Goal: Check status: Check status

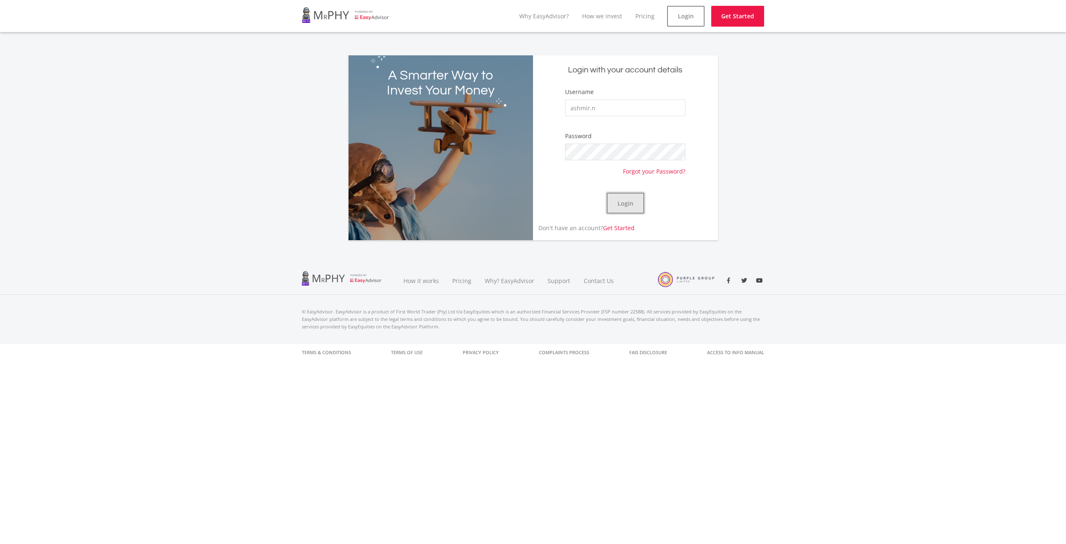
click at [633, 201] on button "Login" at bounding box center [625, 203] width 37 height 21
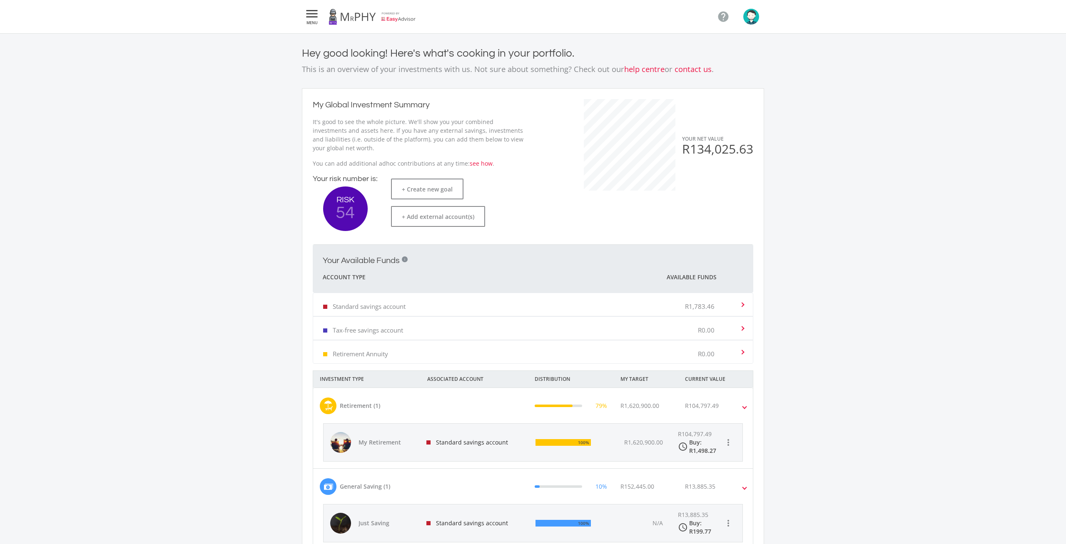
scroll to position [201, 0]
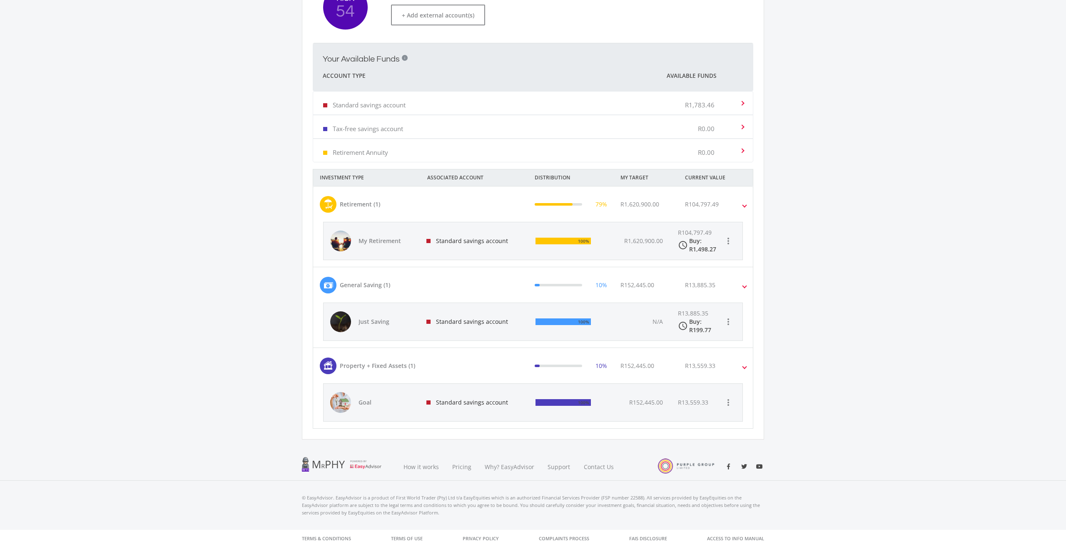
click at [498, 317] on div "Standard savings account" at bounding box center [474, 321] width 109 height 37
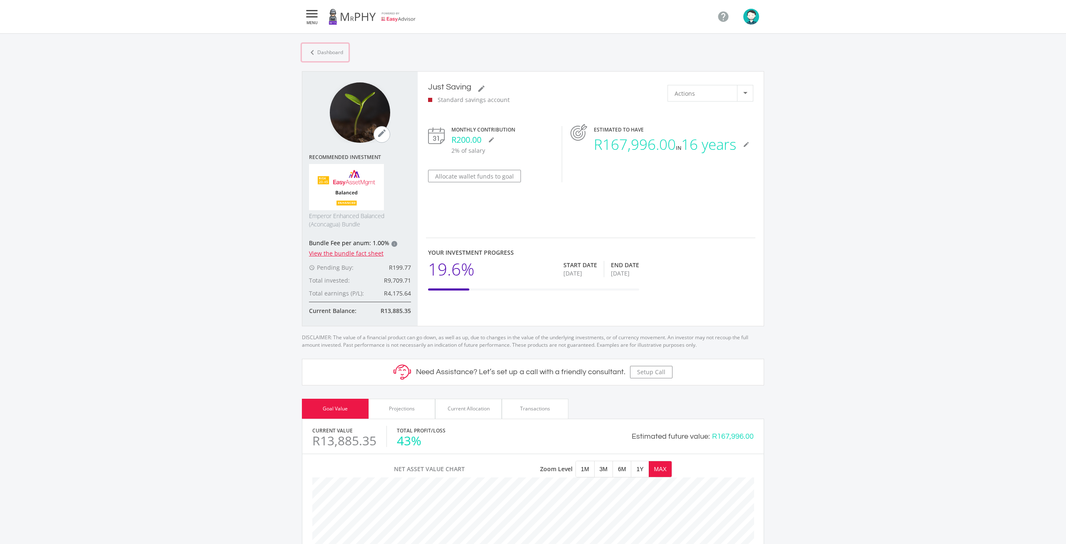
click at [324, 47] on link "chevron_left Dashboard" at bounding box center [325, 52] width 47 height 17
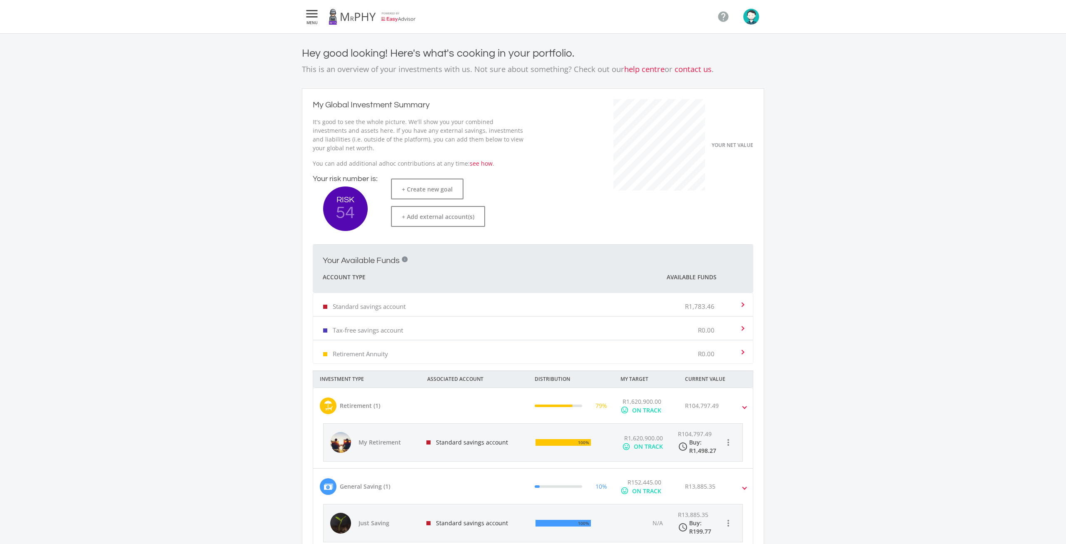
scroll to position [173, 0]
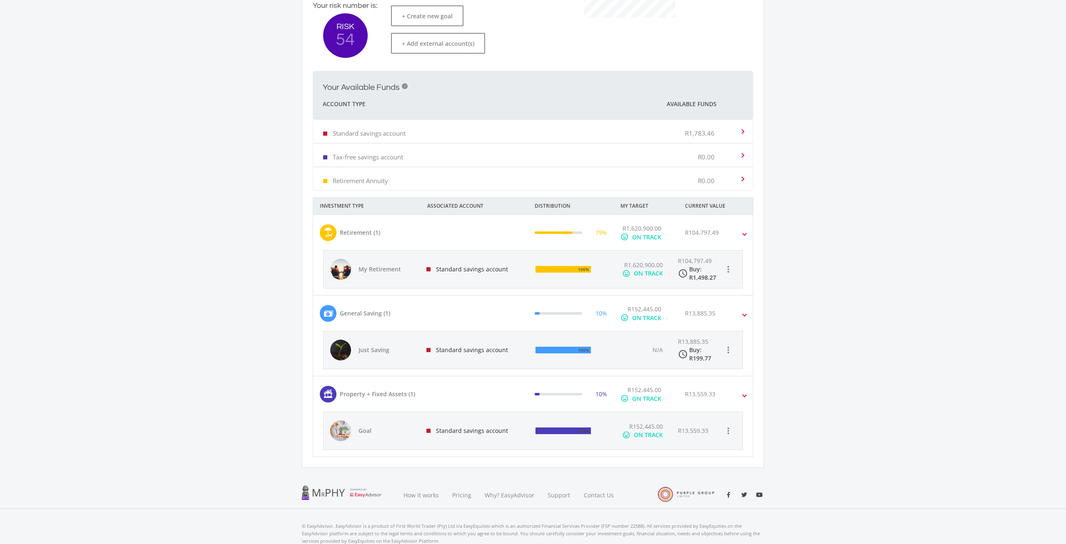
click at [496, 263] on div "Standard savings account" at bounding box center [474, 269] width 109 height 37
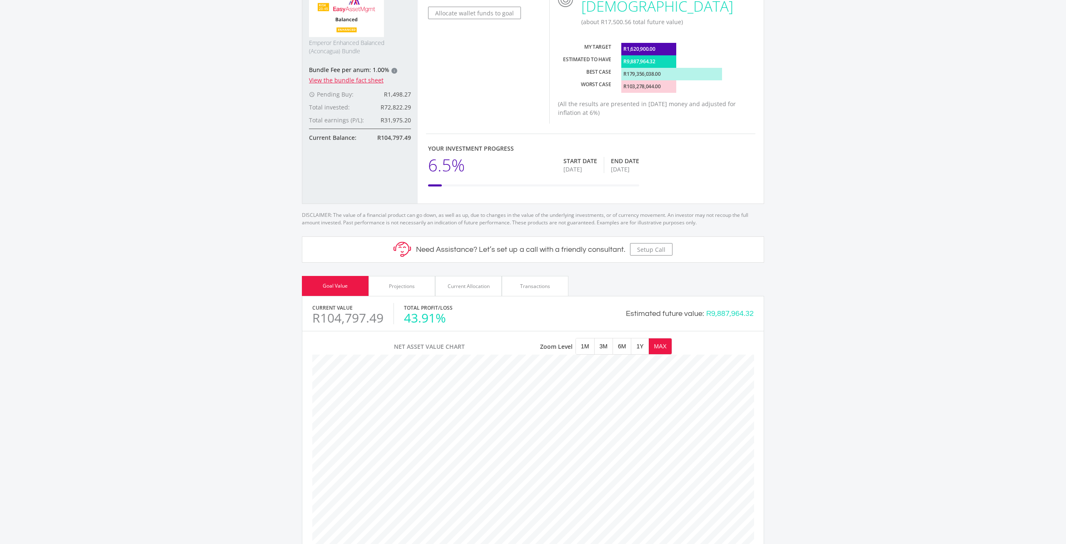
scroll to position [260, 0]
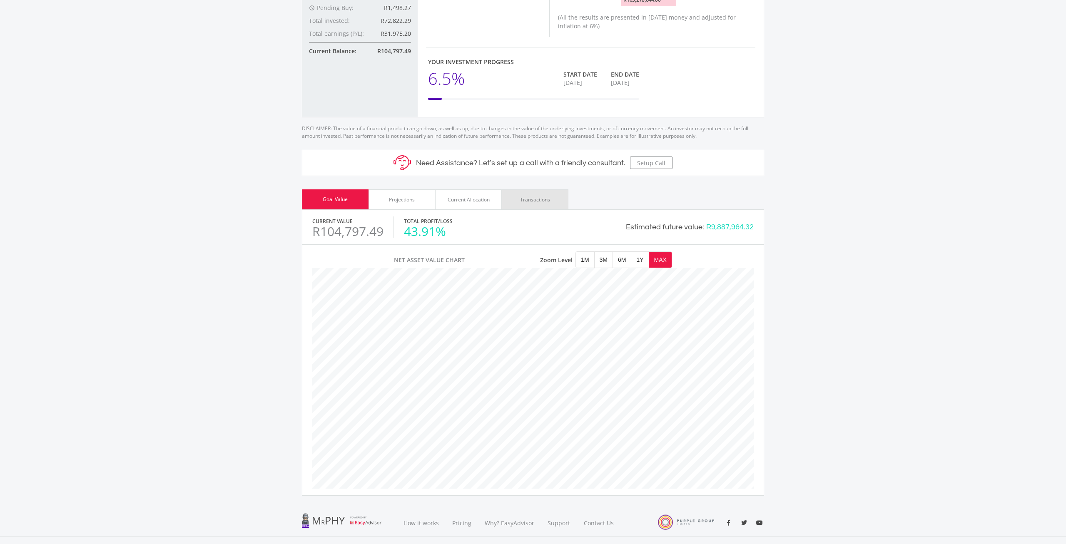
click at [529, 196] on div "Transactions" at bounding box center [535, 199] width 30 height 7
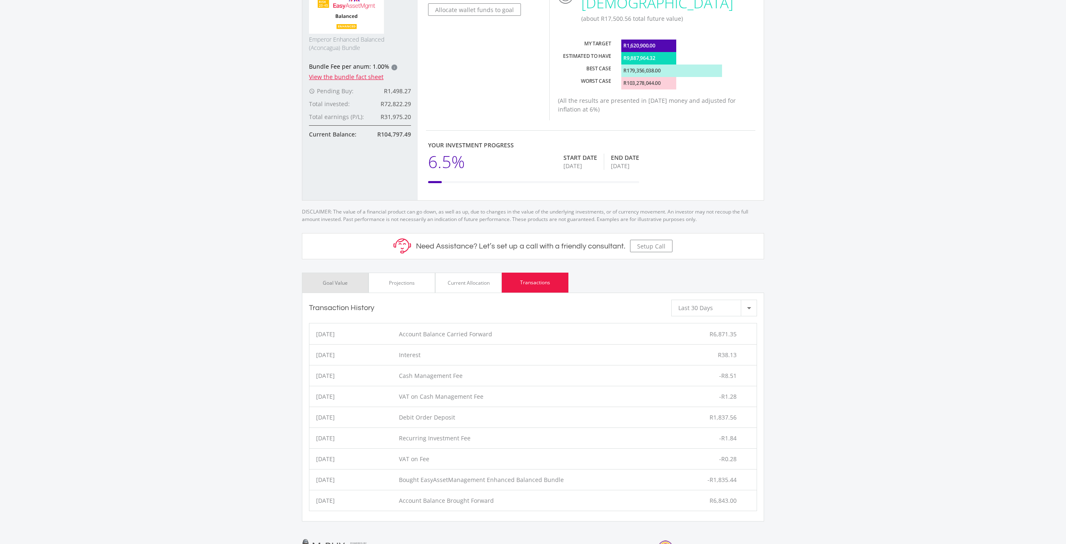
click at [354, 273] on div "Goal Value" at bounding box center [335, 283] width 67 height 20
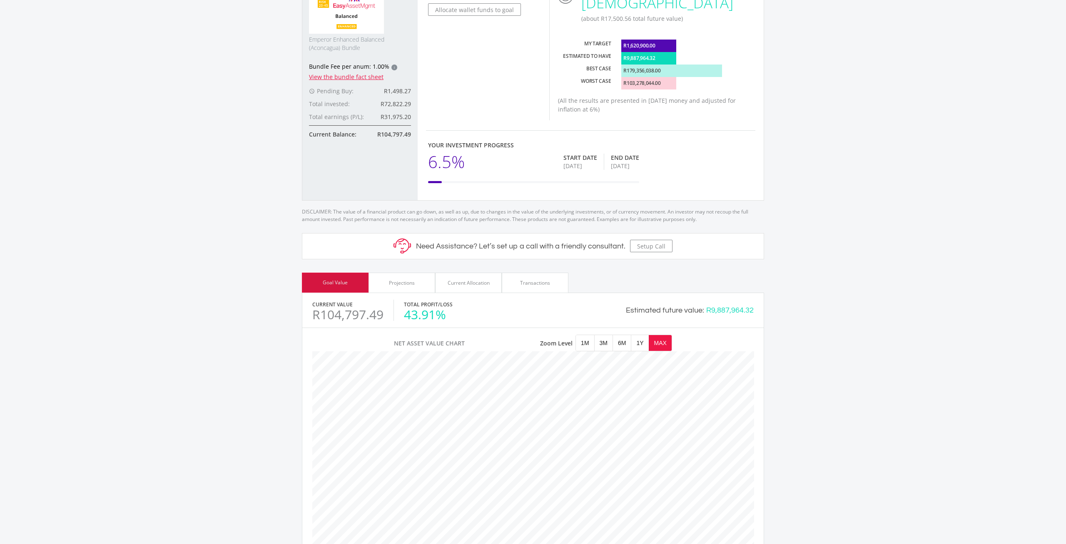
scroll to position [237, 441]
click at [558, 273] on div "Transactions" at bounding box center [535, 283] width 67 height 20
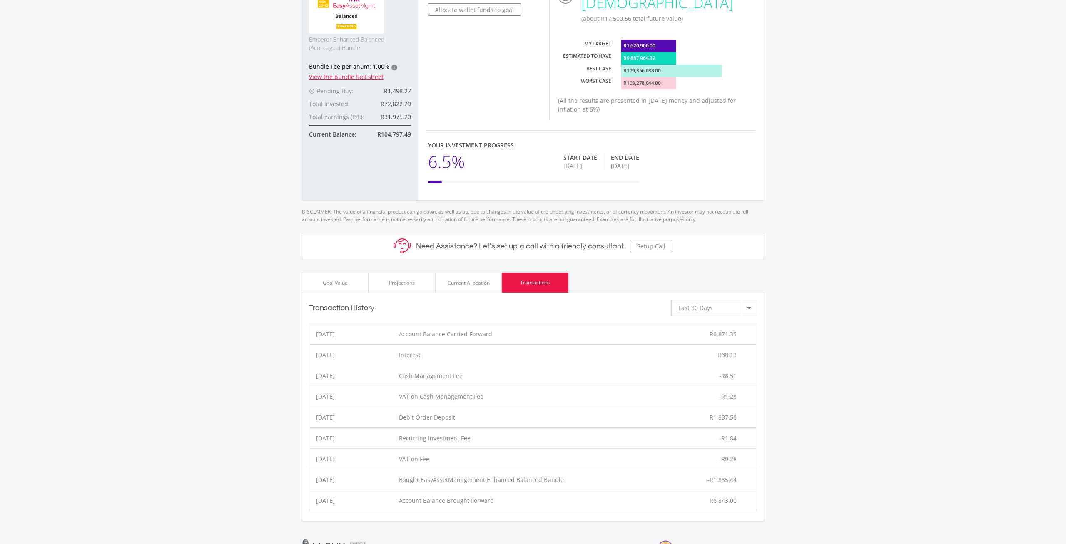
click at [333, 407] on li "[DATE] Debit Order Deposit R1,837.56" at bounding box center [532, 417] width 447 height 21
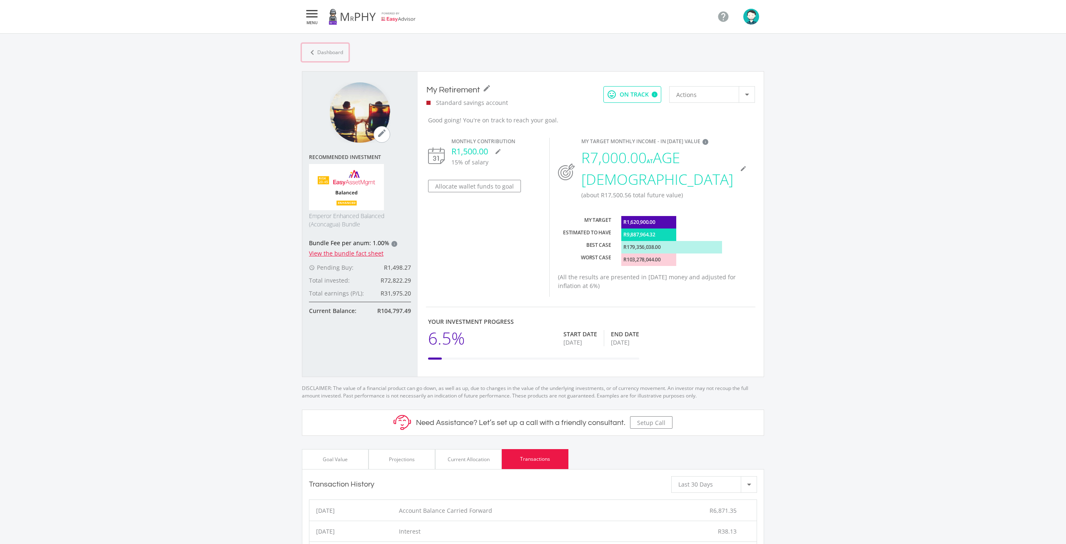
click at [319, 49] on link "chevron_left Dashboard" at bounding box center [325, 52] width 47 height 17
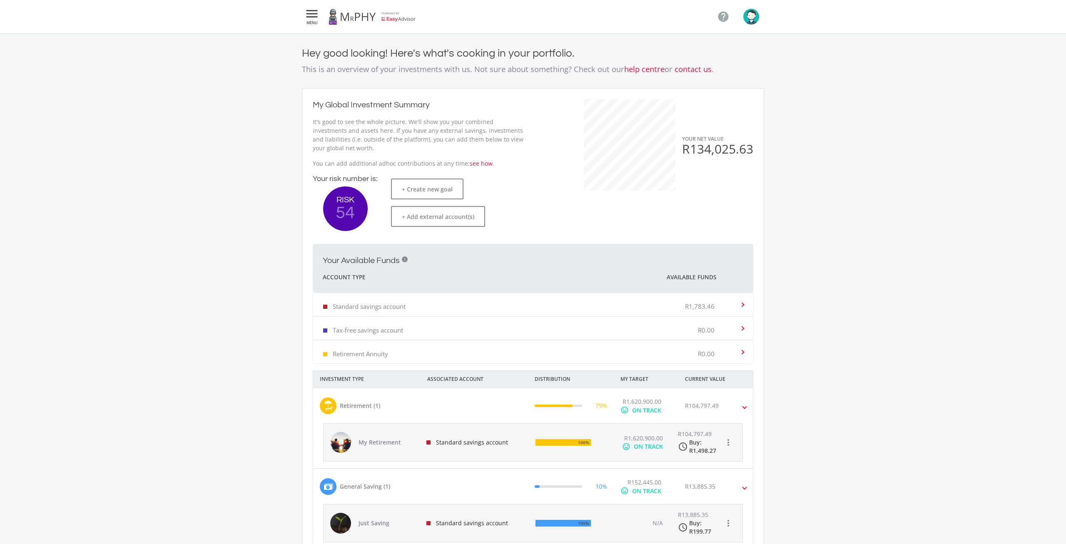
scroll to position [173, 0]
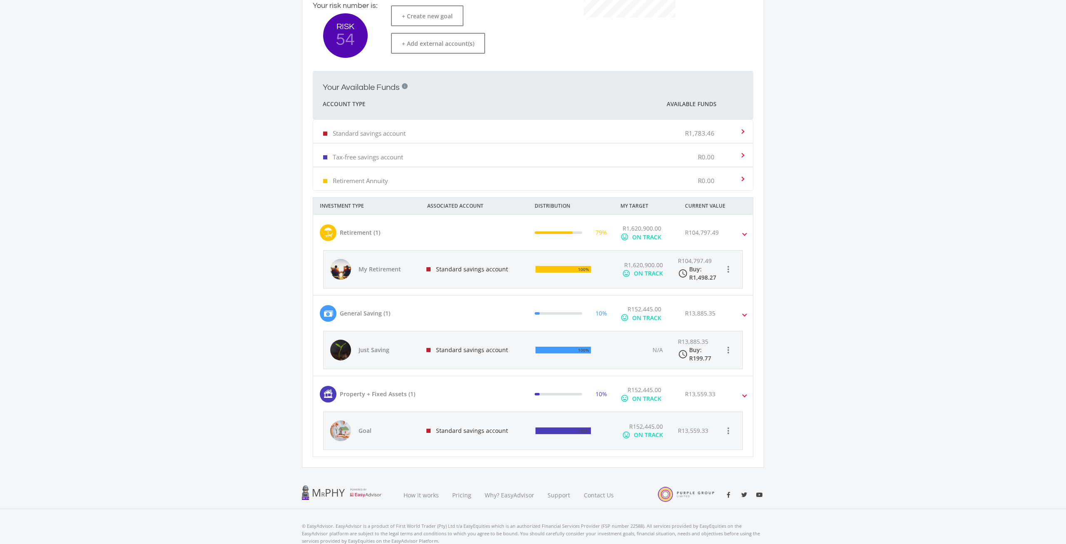
click at [478, 311] on div at bounding box center [485, 313] width 86 height 17
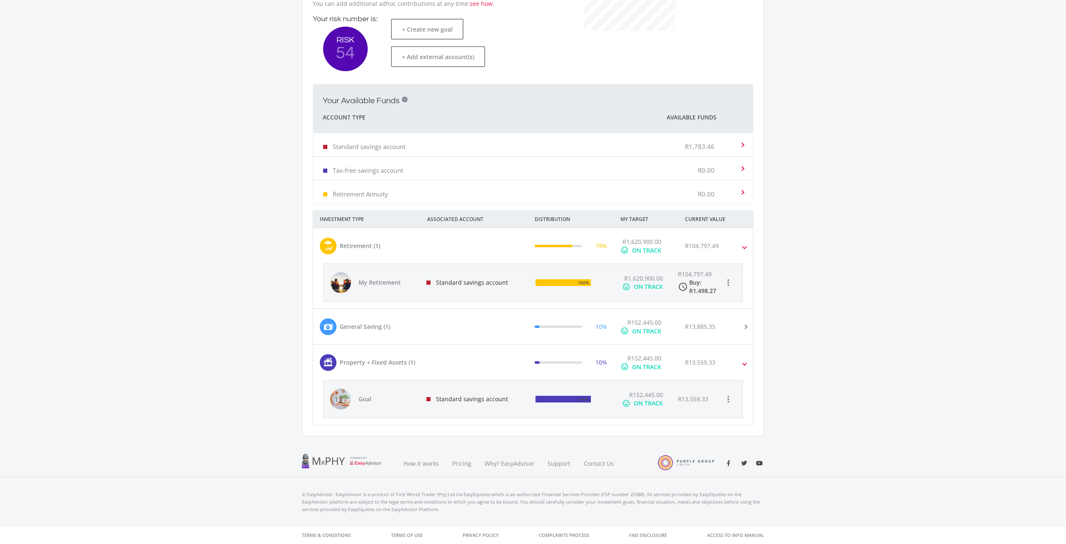
scroll to position [157, 0]
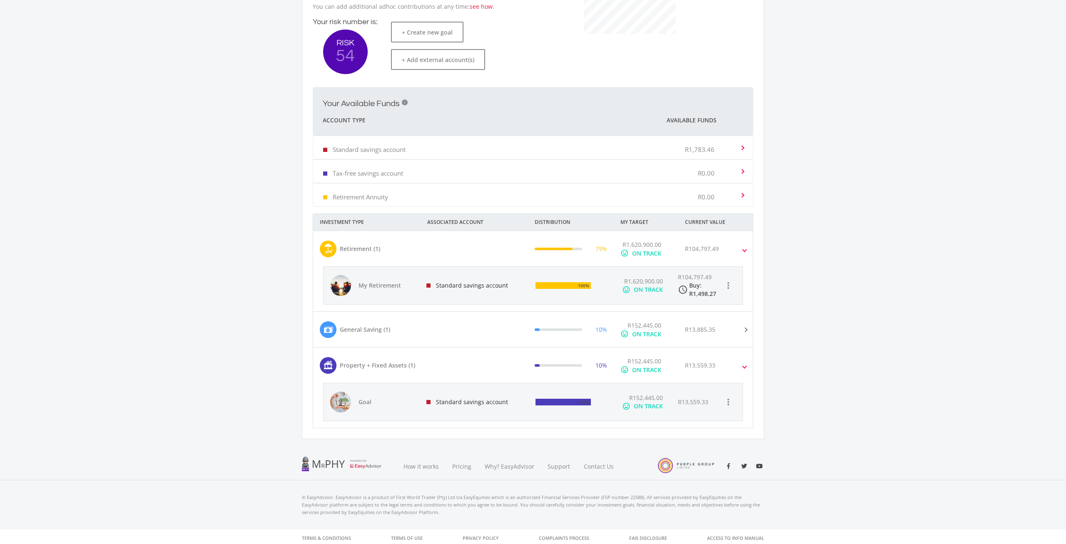
click at [458, 326] on div at bounding box center [485, 329] width 86 height 17
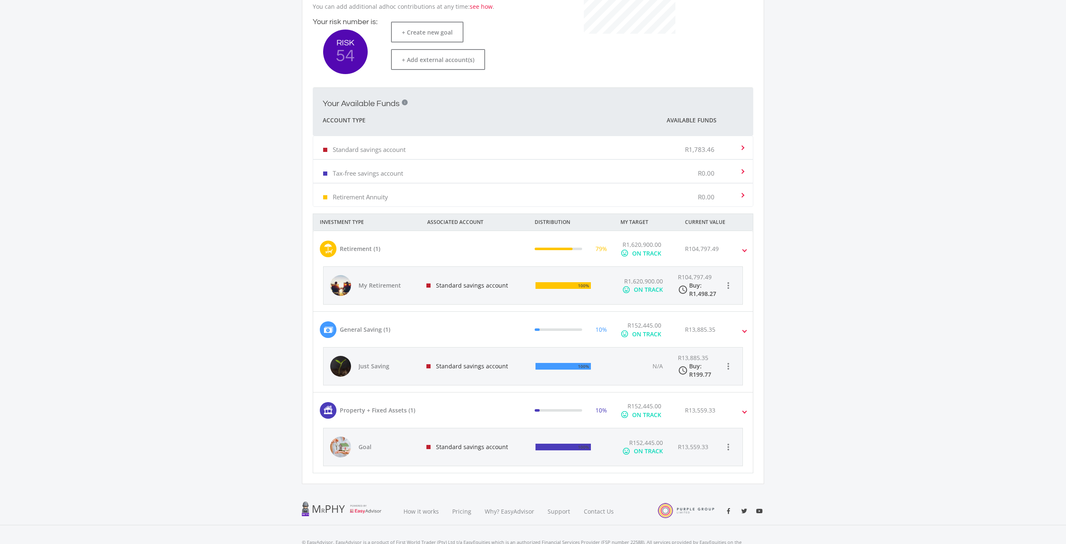
click at [477, 365] on div "Standard savings account" at bounding box center [474, 366] width 109 height 37
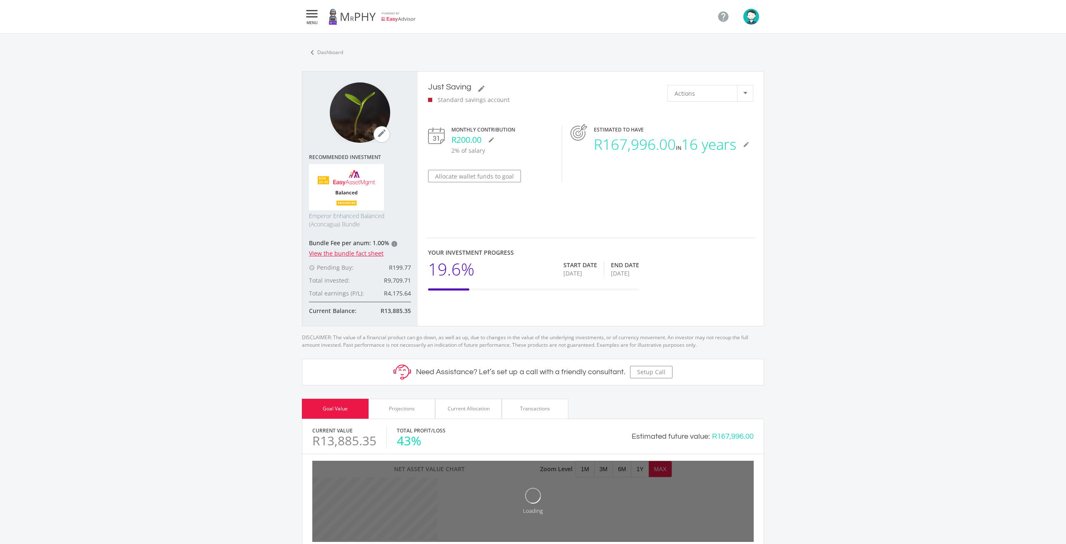
click at [553, 405] on div "Transactions" at bounding box center [535, 409] width 67 height 20
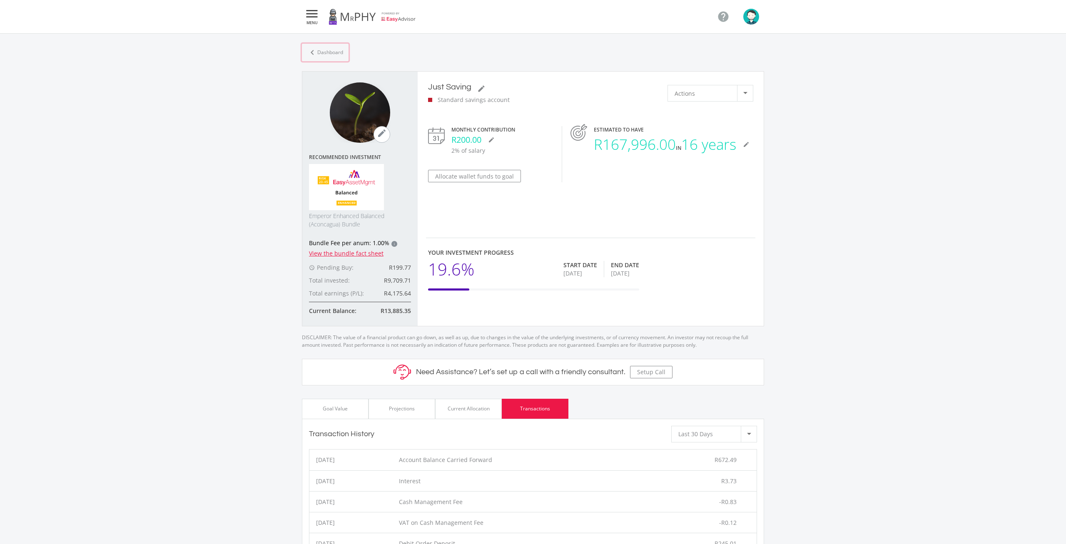
click at [323, 44] on link "chevron_left Dashboard" at bounding box center [325, 52] width 47 height 17
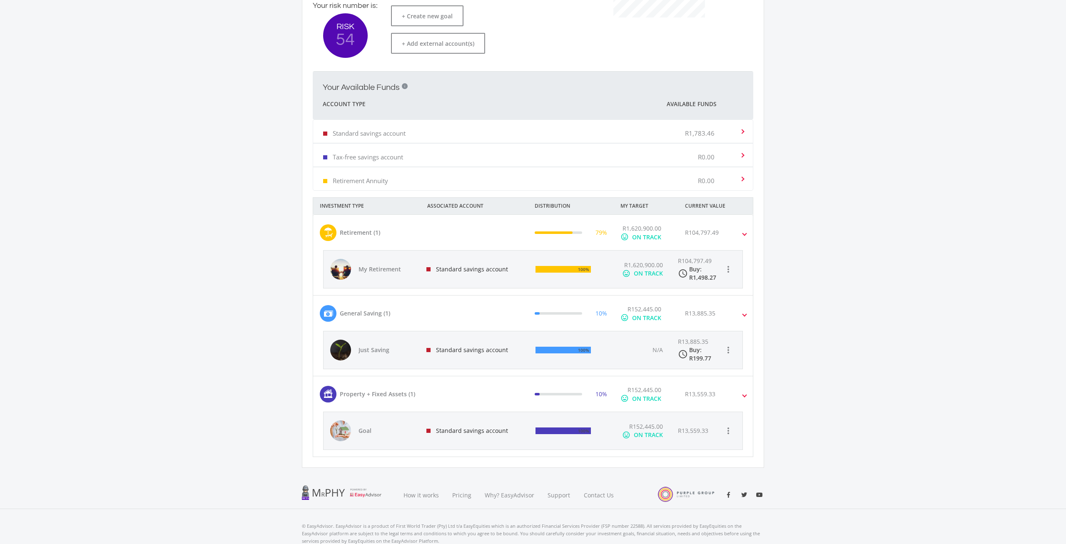
scroll to position [201, 0]
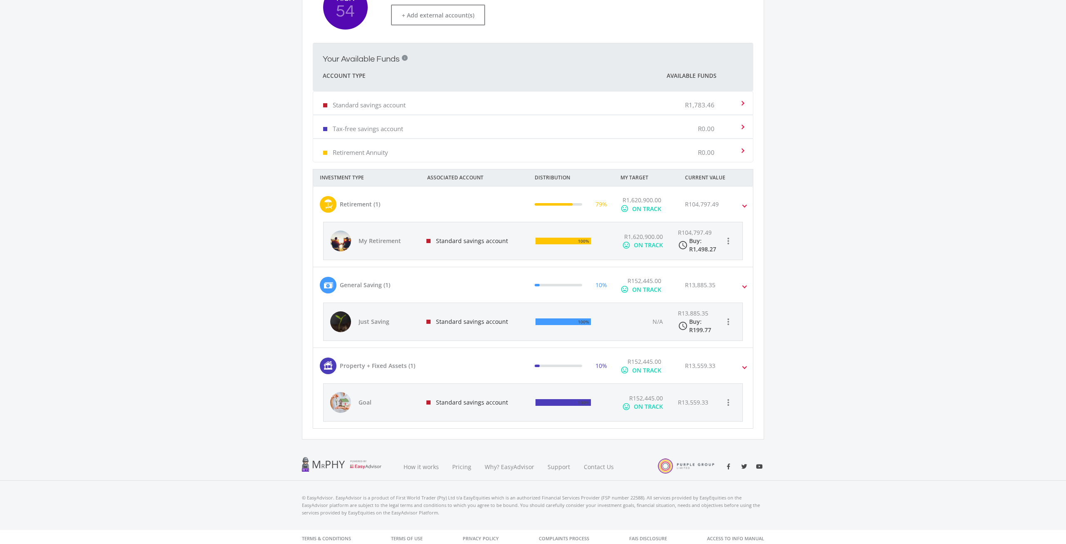
click at [480, 401] on div "Standard savings account" at bounding box center [474, 402] width 109 height 37
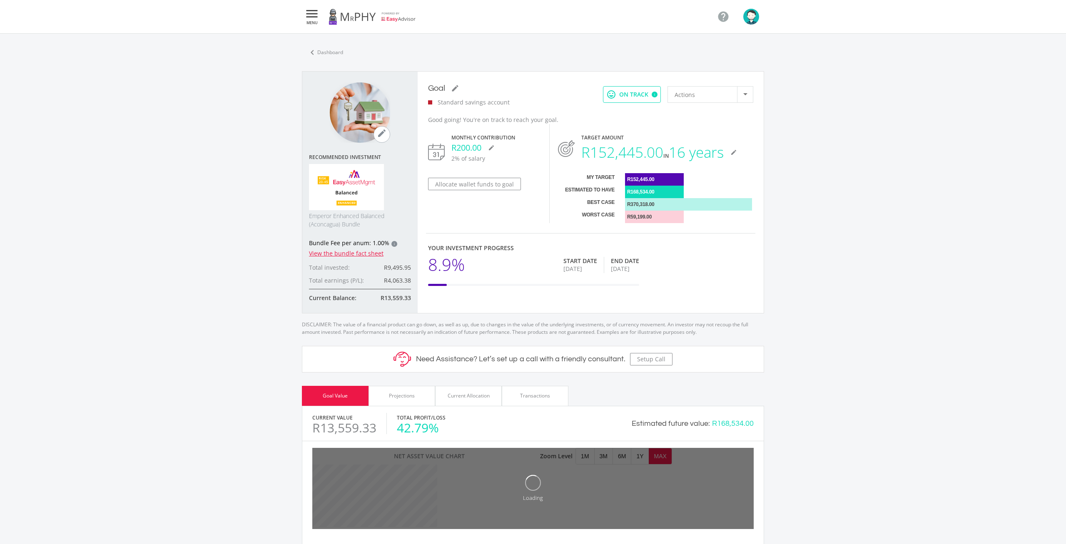
click at [542, 392] on div "Transactions" at bounding box center [535, 395] width 30 height 7
